Goal: Find specific page/section: Find specific page/section

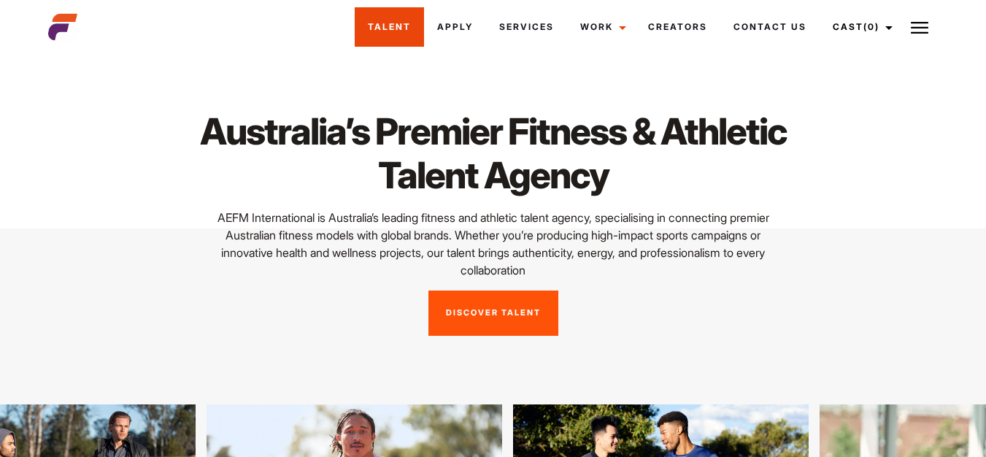
click at [394, 30] on link "Talent" at bounding box center [389, 26] width 69 height 39
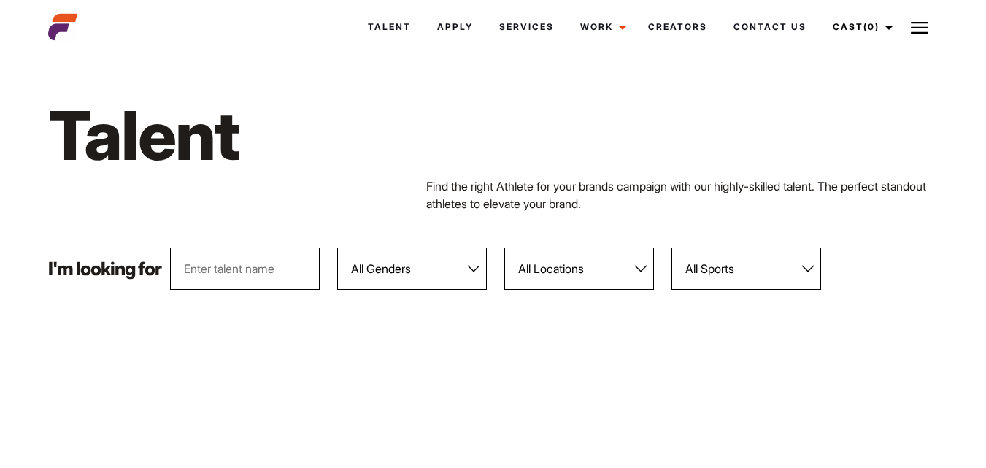
click at [476, 267] on select "All Genders Female Male" at bounding box center [412, 268] width 150 height 42
select select "104"
click at [338, 247] on select "All Genders Female Male" at bounding box center [412, 268] width 150 height 42
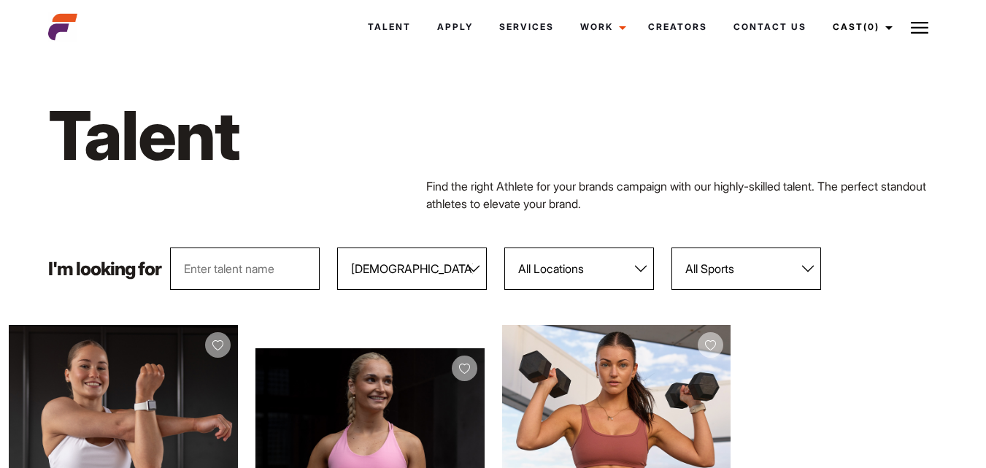
click at [806, 260] on select "All Sports 100 Meter Butterfly Acrobatics Aerial awareness Aerobics AFL Aflw Am…" at bounding box center [746, 268] width 150 height 42
